Goal: Find specific page/section

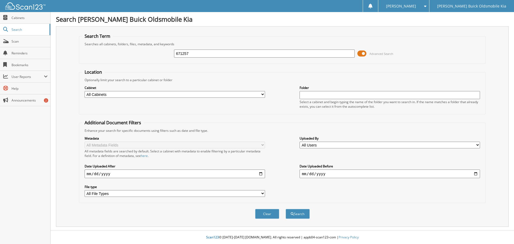
type input "671257"
click at [286, 209] on button "Search" at bounding box center [298, 214] width 24 height 10
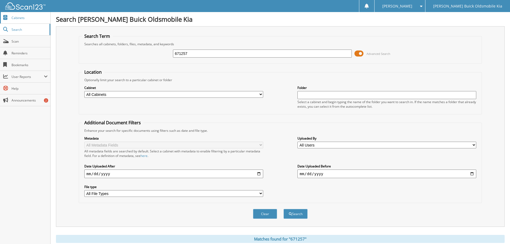
click at [24, 16] on span "Cabinets" at bounding box center [30, 18] width 36 height 5
